Goal: Transaction & Acquisition: Purchase product/service

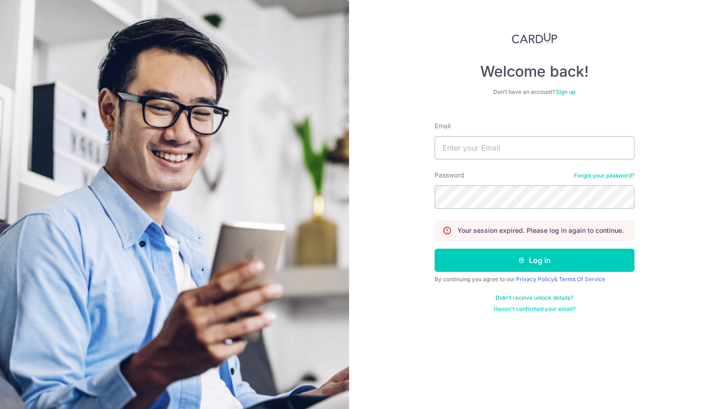
click at [508, 141] on input "Email" at bounding box center [535, 147] width 200 height 23
type input "[EMAIL_ADDRESS][DOMAIN_NAME]"
click at [435, 249] on button "Log in" at bounding box center [535, 260] width 200 height 23
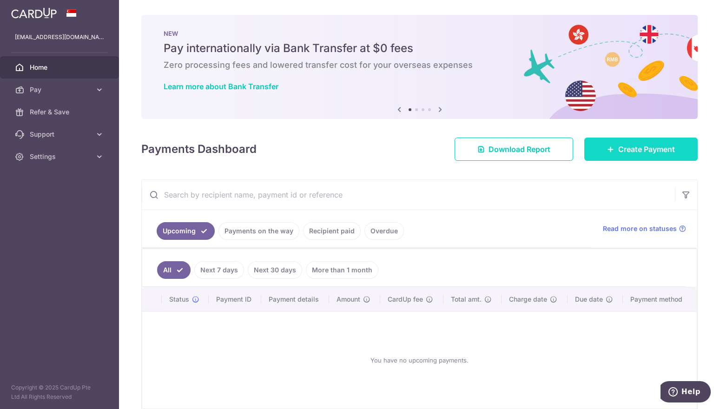
click at [606, 140] on link "Create Payment" at bounding box center [641, 149] width 113 height 23
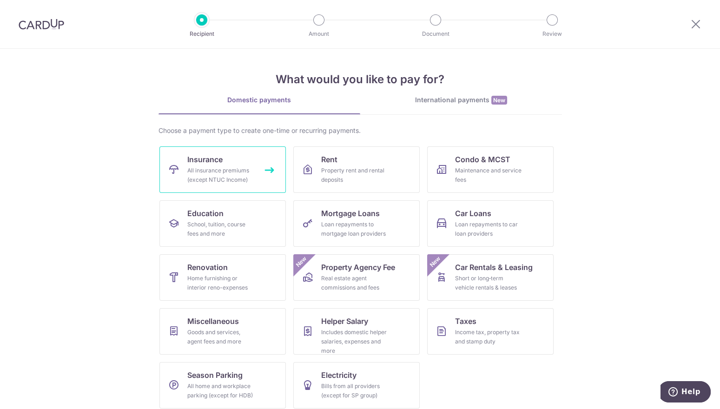
click at [219, 166] on div "All insurance premiums (except NTUC Income)" at bounding box center [220, 175] width 67 height 19
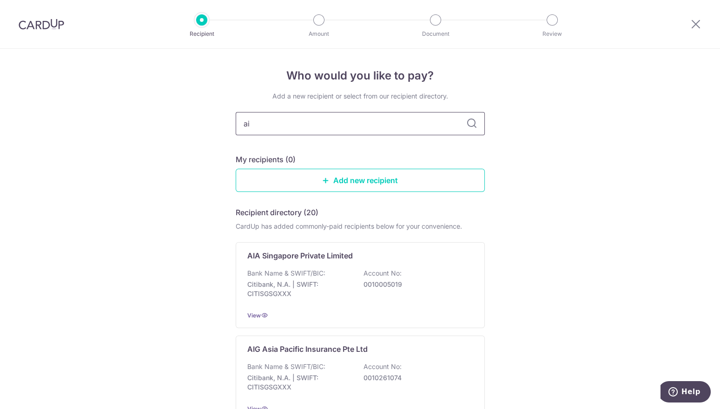
type input "aia"
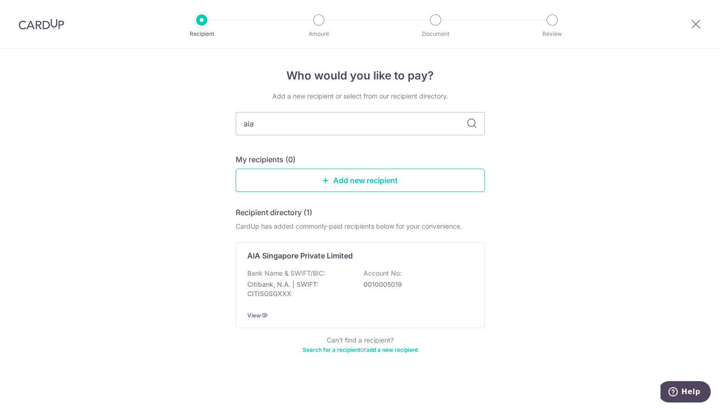
click at [354, 256] on div "AIA Singapore Private Limited" at bounding box center [354, 255] width 215 height 11
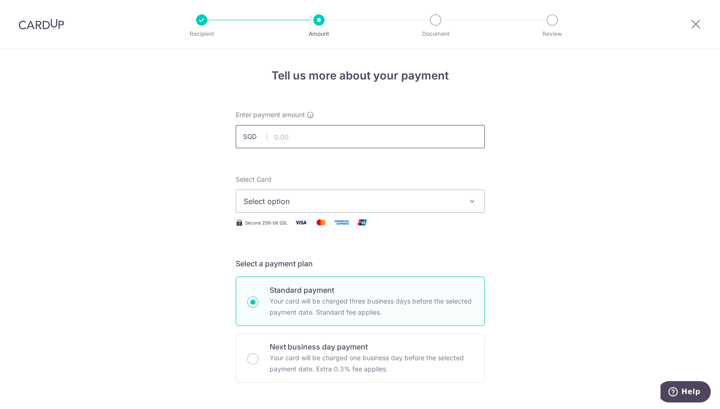
click at [340, 141] on input "text" at bounding box center [360, 136] width 249 height 23
click at [325, 207] on button "Select option" at bounding box center [360, 201] width 249 height 23
type input "4,515.87"
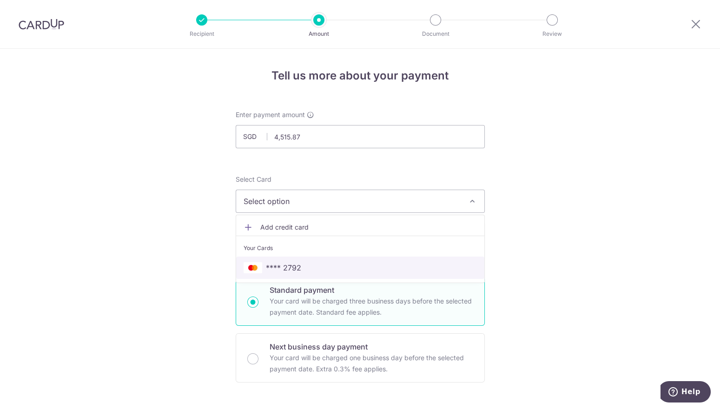
click at [313, 263] on span "**** 2792" at bounding box center [360, 267] width 233 height 11
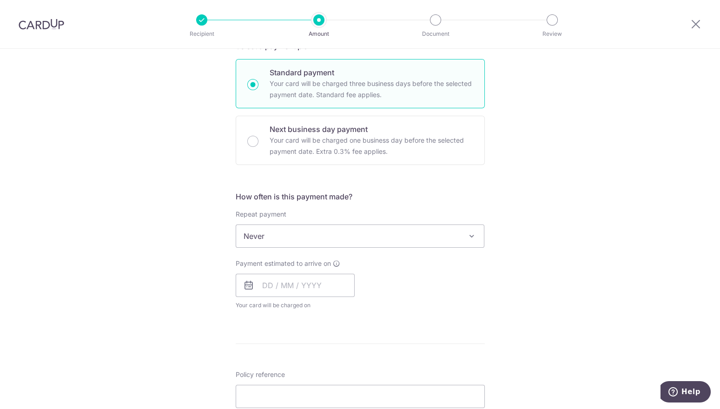
scroll to position [224, 0]
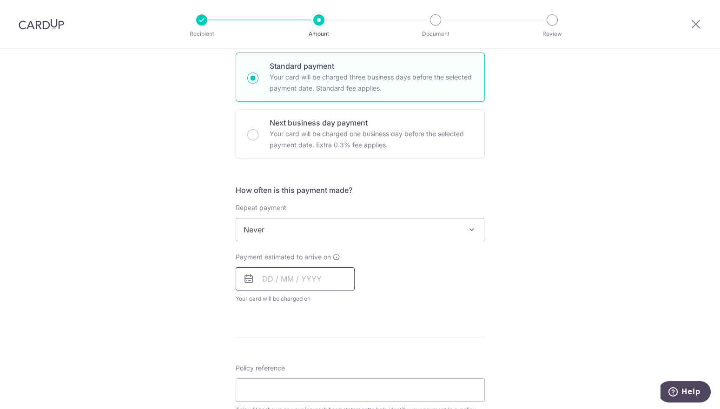
click at [313, 280] on input "text" at bounding box center [295, 278] width 119 height 23
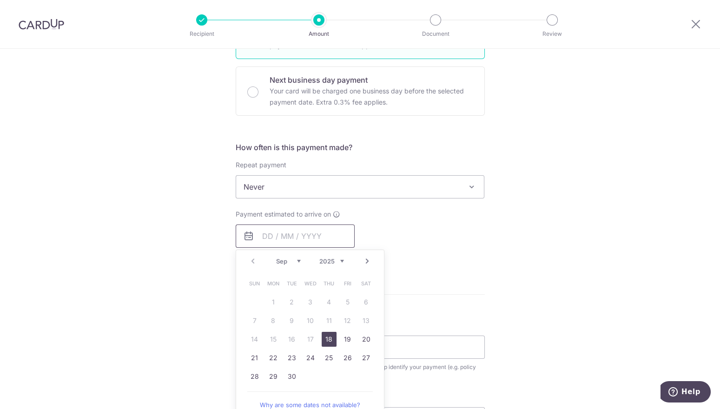
scroll to position [275, 0]
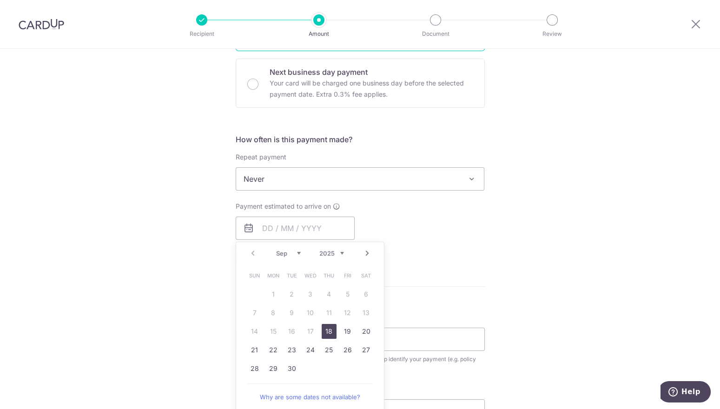
click at [329, 329] on link "18" at bounding box center [329, 331] width 15 height 15
type input "18/09/2025"
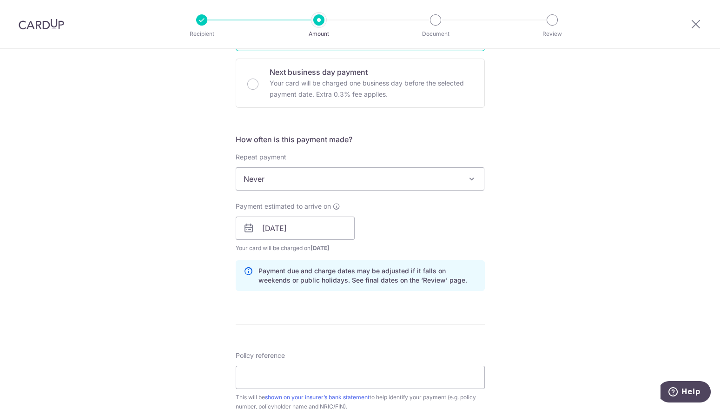
click at [485, 265] on div "Tell us more about your payment Enter payment amount SGD 4,515.87 4515.87 Selec…" at bounding box center [360, 214] width 720 height 880
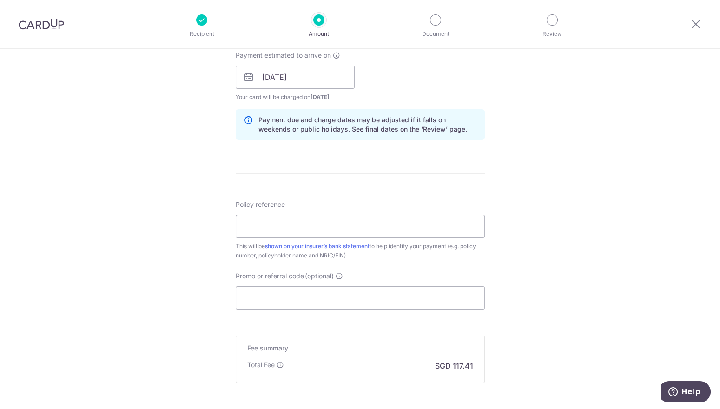
scroll to position [428, 0]
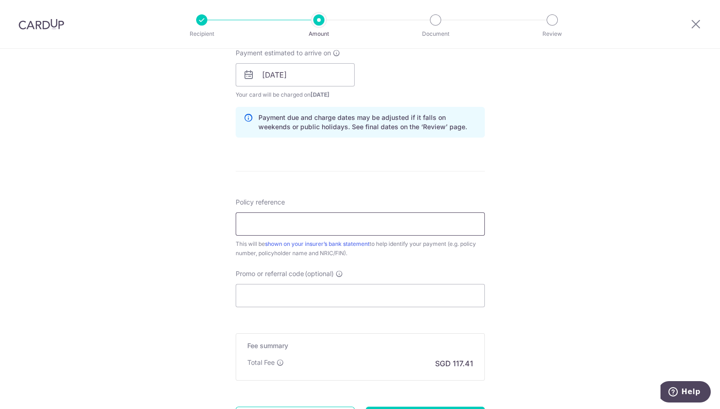
click at [425, 213] on input "Policy reference" at bounding box center [360, 224] width 249 height 23
type input "L544627130"
click at [343, 293] on input "Promo or referral code (optional)" at bounding box center [360, 295] width 249 height 23
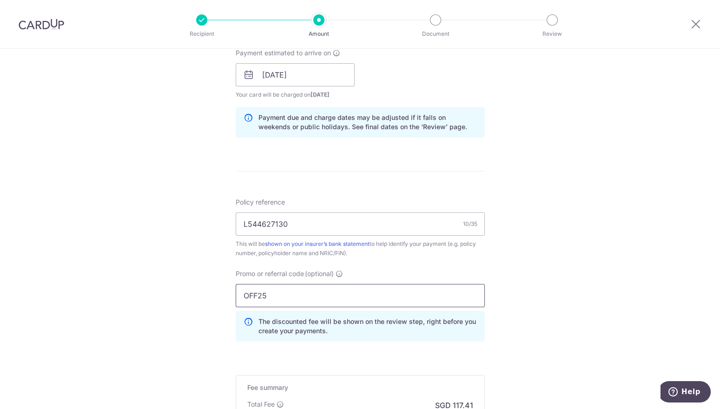
type input "OFF25"
click at [167, 234] on div "Tell us more about your payment Enter payment amount SGD 4,515.87 4515.87 Selec…" at bounding box center [360, 80] width 720 height 921
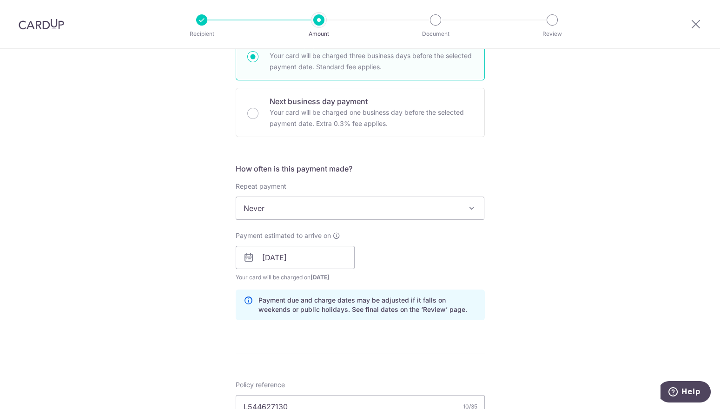
scroll to position [245, 0]
click at [608, 184] on div "Tell us more about your payment Enter payment amount SGD 4,515.87 4515.87 Selec…" at bounding box center [360, 264] width 720 height 921
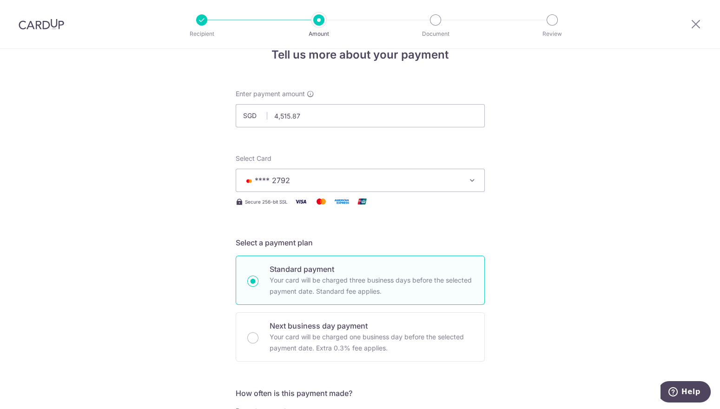
scroll to position [557, 0]
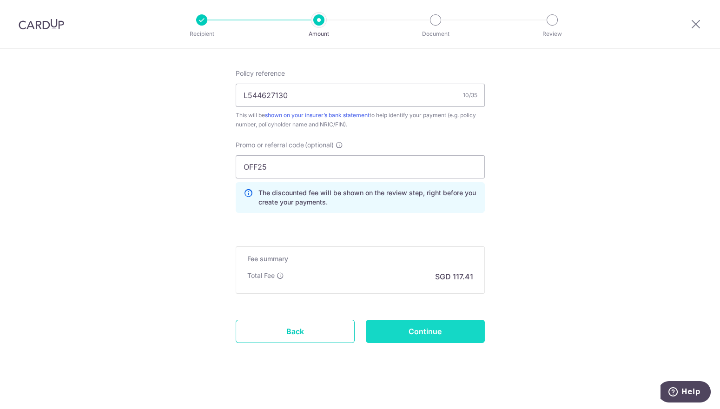
click at [431, 334] on input "Continue" at bounding box center [425, 331] width 119 height 23
type input "Create Schedule"
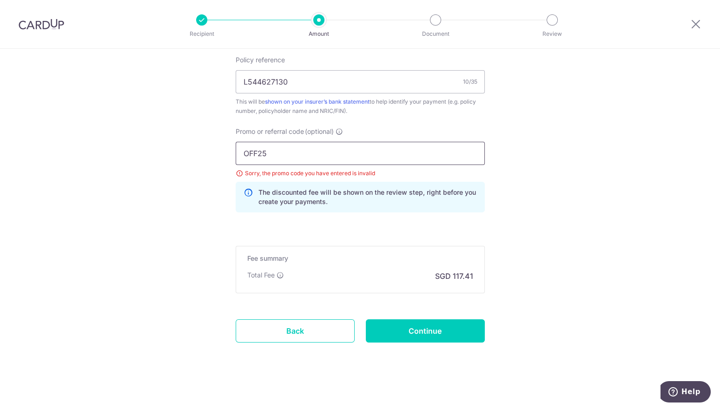
click at [259, 151] on input "OFF25" at bounding box center [360, 153] width 249 height 23
type input "OFF225"
click at [437, 330] on input "Continue" at bounding box center [425, 331] width 119 height 23
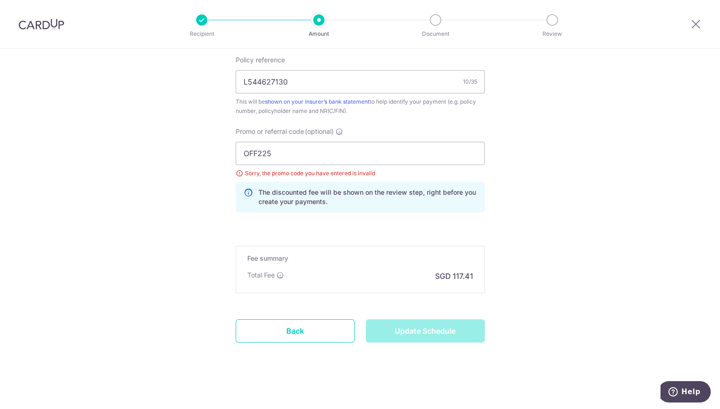
type input "Update Schedule"
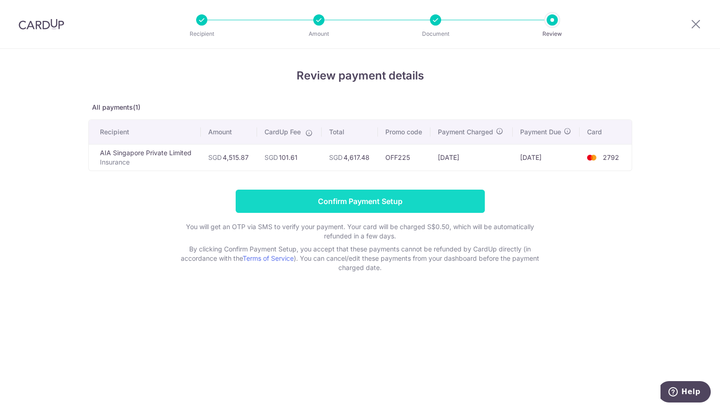
click at [405, 204] on input "Confirm Payment Setup" at bounding box center [360, 201] width 249 height 23
